Goal: Check status

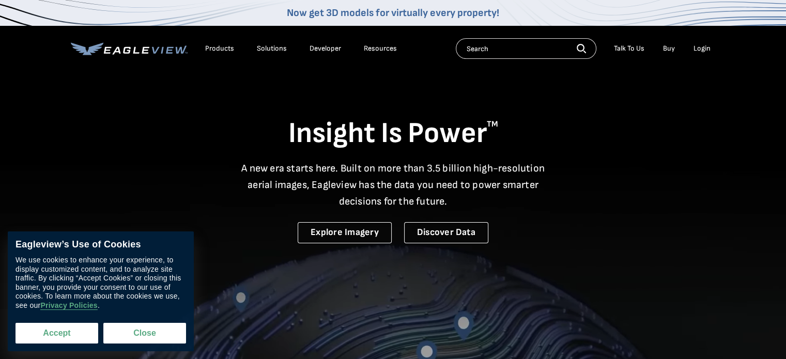
click at [45, 333] on button "Accept" at bounding box center [56, 333] width 83 height 21
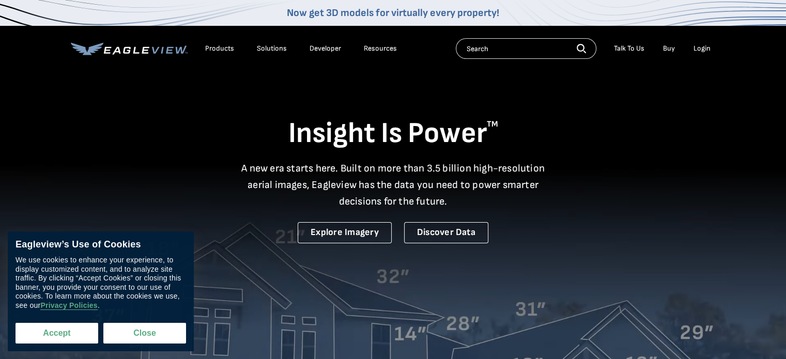
checkbox input "true"
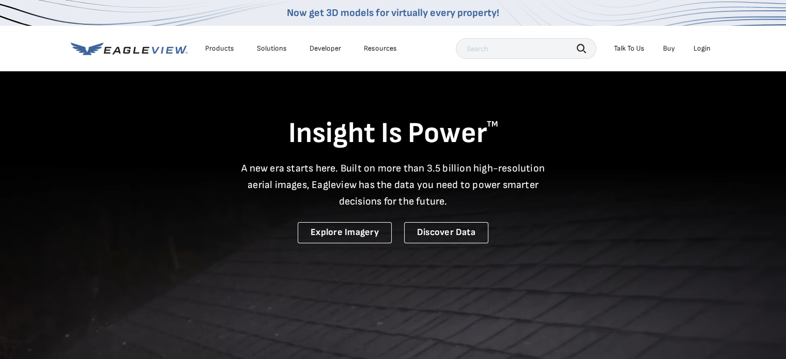
scroll to position [482, 0]
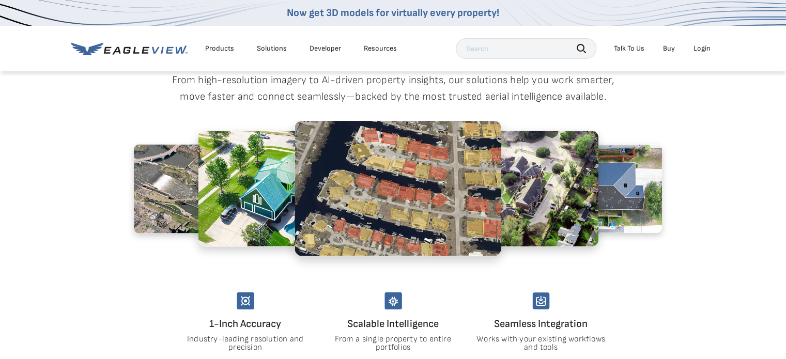
paste input "[STREET_ADDRESS],"
type input "[STREET_ADDRESS],"
click at [579, 49] on icon "button" at bounding box center [580, 48] width 9 height 9
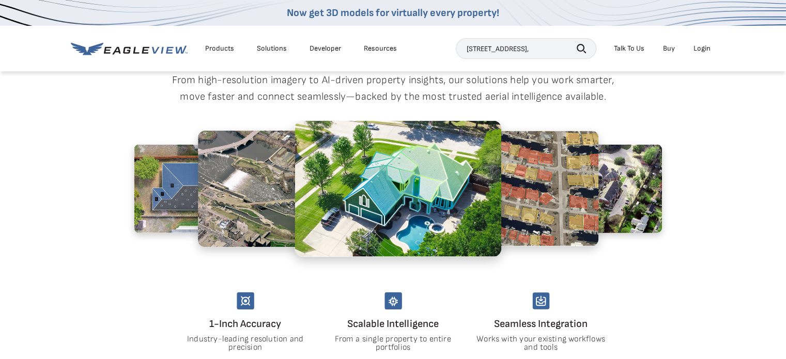
click at [579, 49] on icon "button" at bounding box center [580, 48] width 9 height 9
click at [587, 47] on input "[STREET_ADDRESS]," at bounding box center [526, 48] width 140 height 21
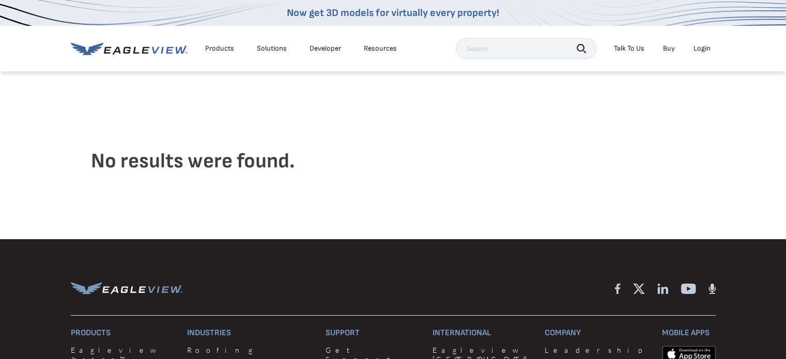
paste input "[STREET_ADDRESS],"
type input "[STREET_ADDRESS]"
click at [487, 48] on input "text" at bounding box center [526, 48] width 140 height 21
click at [229, 48] on div "Products" at bounding box center [219, 48] width 29 height 9
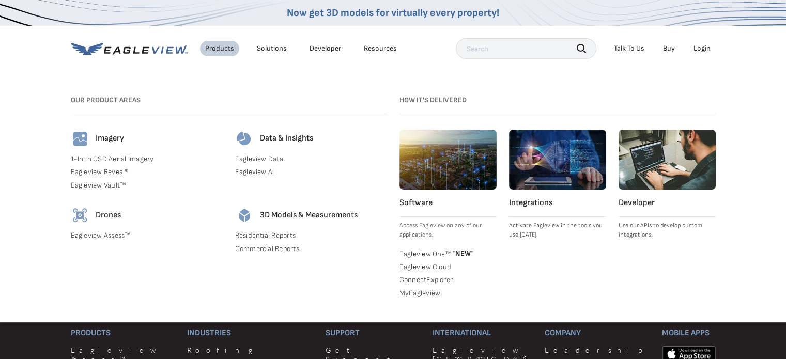
click at [214, 48] on div "Products" at bounding box center [219, 48] width 29 height 9
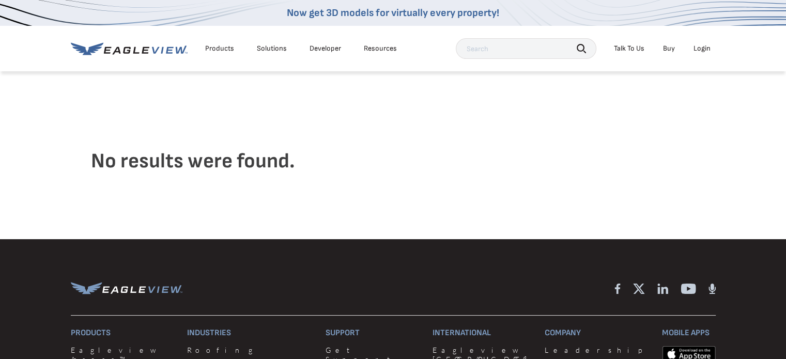
click at [214, 48] on div "Products" at bounding box center [219, 48] width 29 height 9
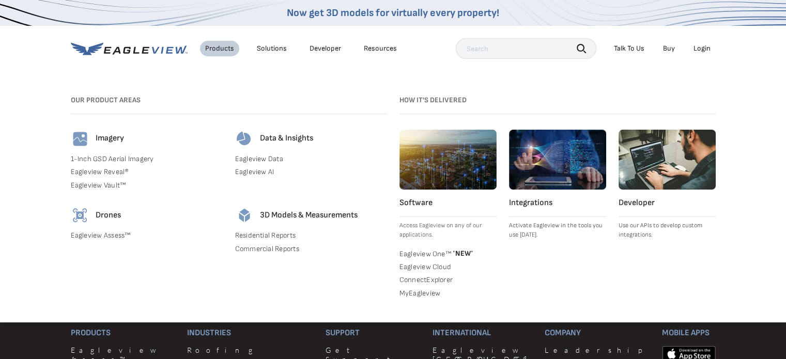
click at [157, 46] on icon at bounding box center [129, 48] width 117 height 13
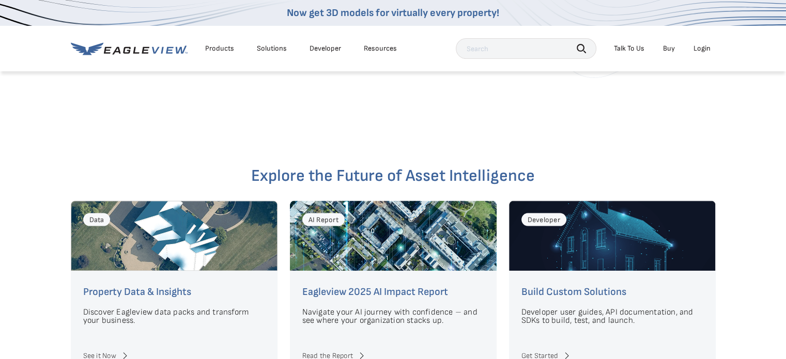
scroll to position [2410, 0]
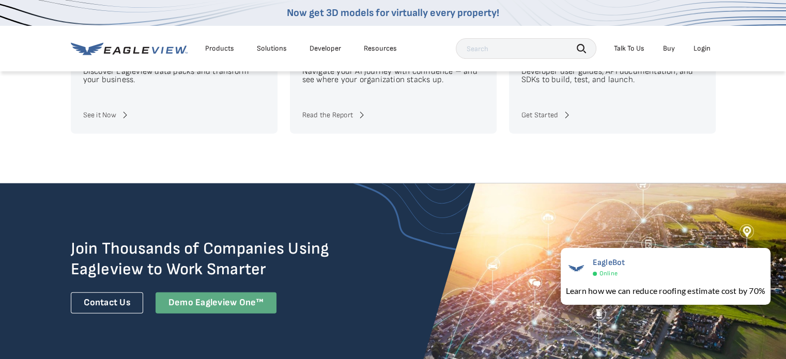
click at [232, 292] on div "Demo Eagleview One™" at bounding box center [215, 302] width 121 height 21
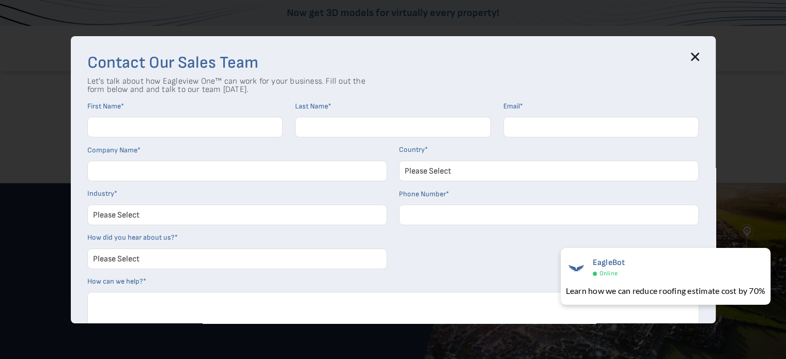
click at [694, 56] on icon at bounding box center [694, 57] width 8 height 8
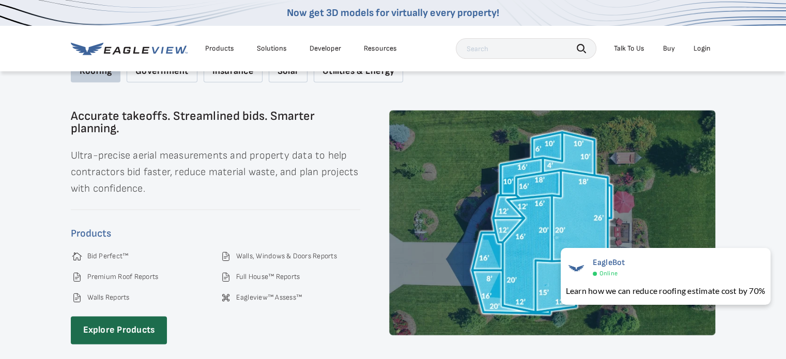
scroll to position [723, 0]
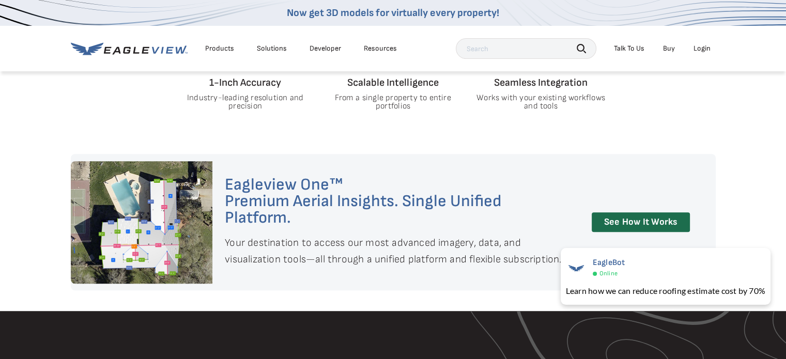
click at [696, 50] on div "Login" at bounding box center [701, 48] width 17 height 9
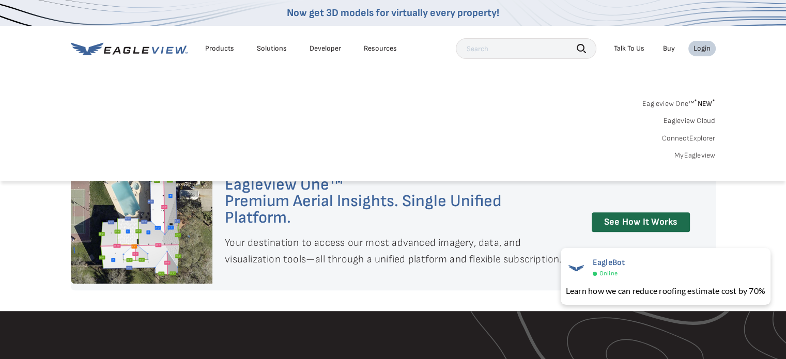
click at [689, 153] on link "MyEagleview" at bounding box center [694, 155] width 41 height 9
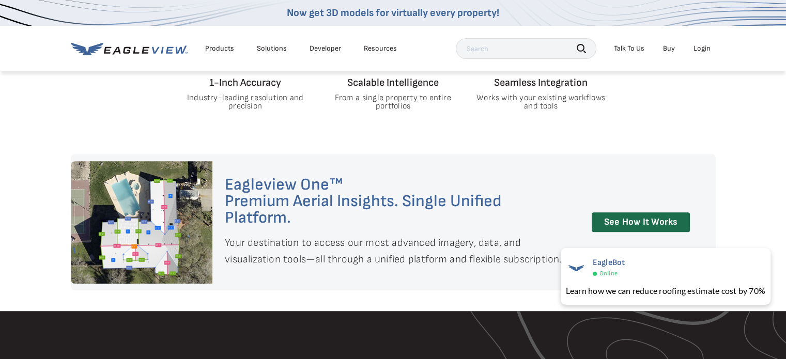
scroll to position [0, 0]
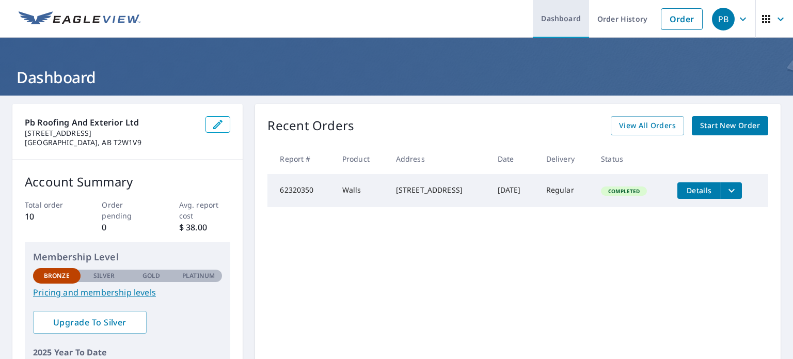
click at [552, 20] on link "Dashboard" at bounding box center [561, 19] width 56 height 38
click at [552, 22] on link "Dashboard" at bounding box center [561, 19] width 56 height 38
click at [74, 13] on img at bounding box center [80, 18] width 122 height 15
click at [72, 20] on img at bounding box center [80, 18] width 122 height 15
click at [775, 17] on icon "button" at bounding box center [781, 19] width 12 height 12
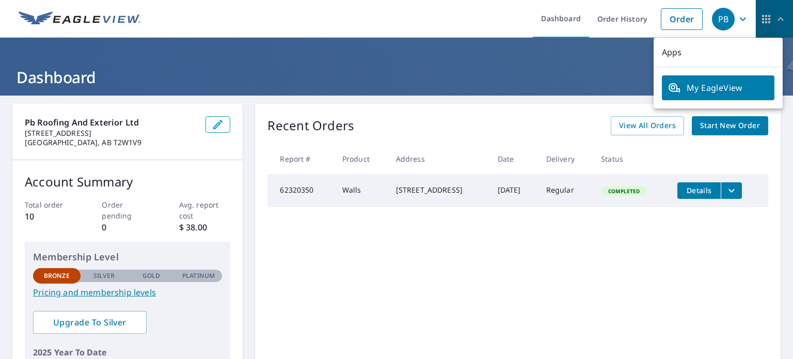
click at [778, 18] on icon "button" at bounding box center [781, 19] width 6 height 4
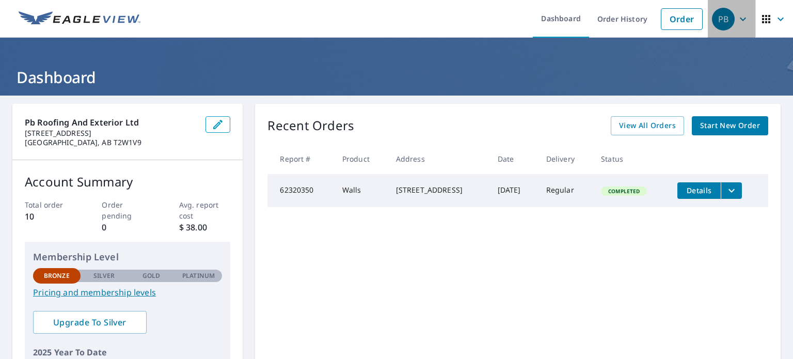
click at [728, 18] on span "PB" at bounding box center [731, 19] width 39 height 25
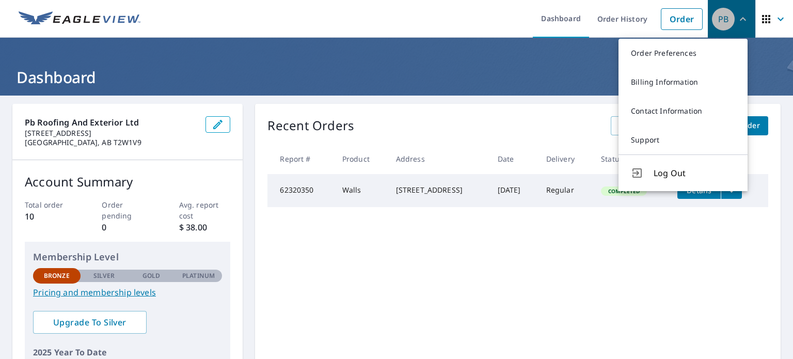
click at [728, 18] on span "PB" at bounding box center [731, 19] width 39 height 25
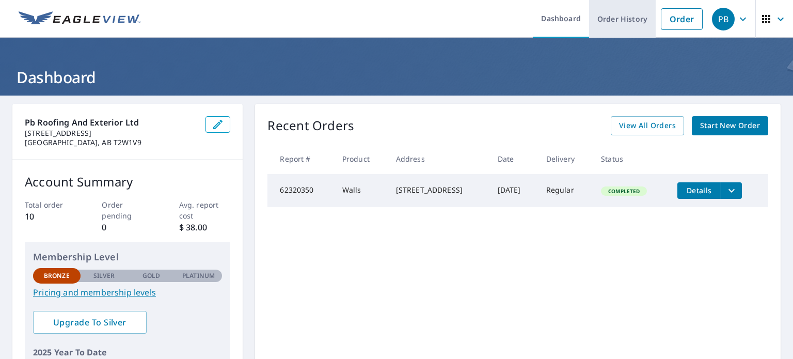
click at [610, 18] on link "Order History" at bounding box center [622, 19] width 67 height 38
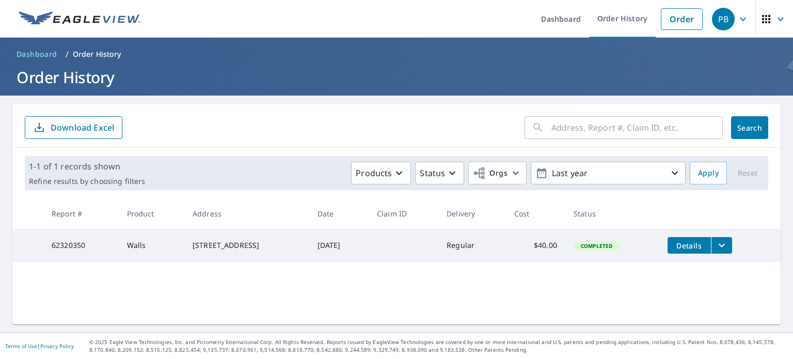
click at [39, 18] on img at bounding box center [80, 18] width 122 height 15
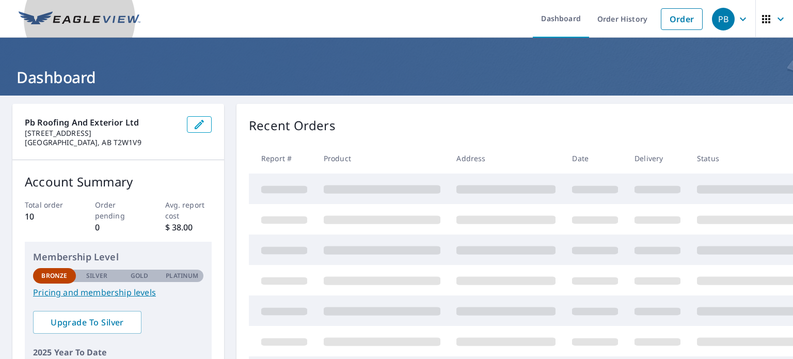
click at [39, 18] on img at bounding box center [80, 18] width 122 height 15
